Goal: Find specific page/section: Find specific page/section

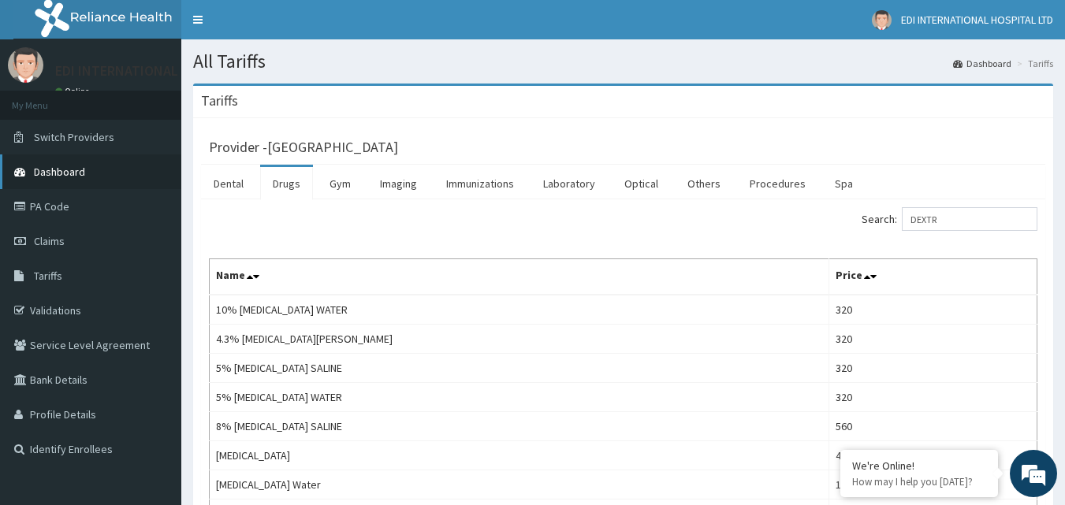
click at [81, 173] on span "Dashboard" at bounding box center [59, 172] width 51 height 14
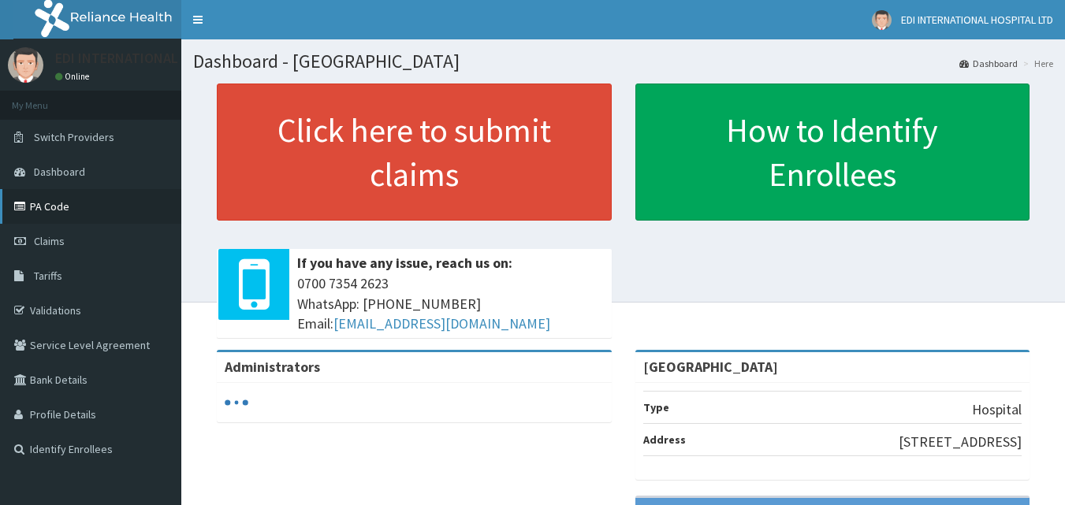
click at [54, 209] on link "PA Code" at bounding box center [90, 206] width 181 height 35
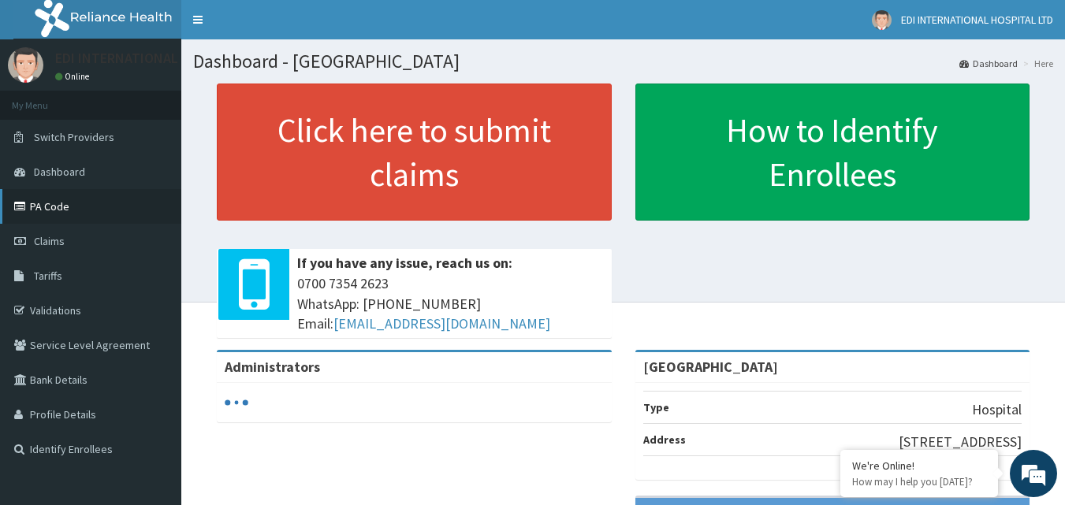
click at [48, 207] on link "PA Code" at bounding box center [90, 206] width 181 height 35
